Goal: Task Accomplishment & Management: Complete application form

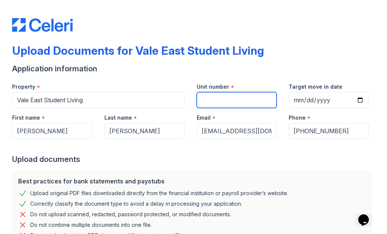
click at [233, 99] on input "Unit number" at bounding box center [237, 100] width 80 height 16
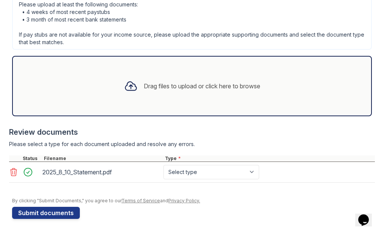
scroll to position [266, 0]
select select "bank_statement"
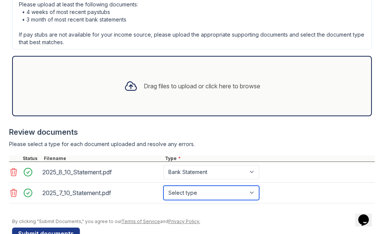
select select "bank_statement"
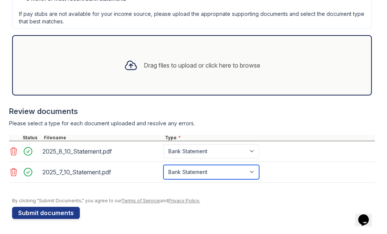
scroll to position [287, 0]
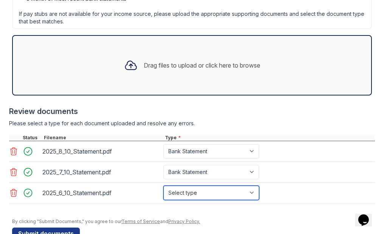
select select "bank_statement"
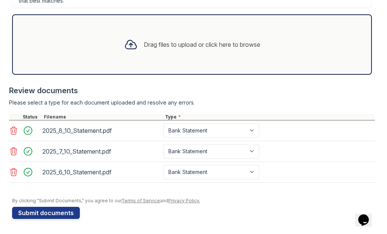
scroll to position [308, 0]
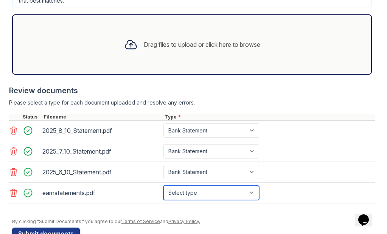
select select "paystub"
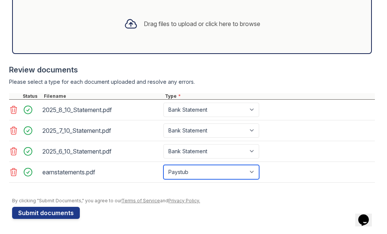
scroll to position [329, 0]
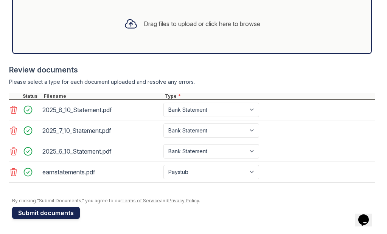
click at [63, 212] on button "Submit documents" at bounding box center [46, 213] width 68 height 12
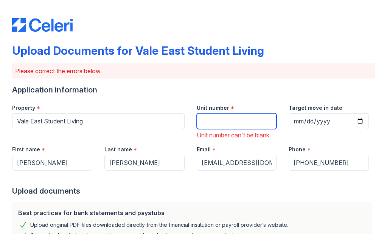
click at [228, 120] on input "Unit number" at bounding box center [237, 121] width 80 height 16
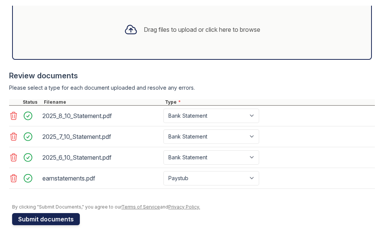
scroll to position [360, 0]
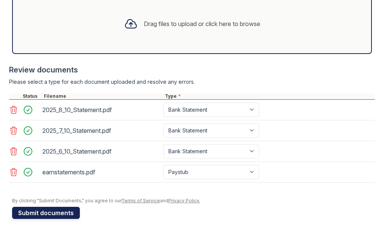
type input "Atlas"
click at [66, 212] on button "Submit documents" at bounding box center [46, 213] width 68 height 12
